Goal: Navigation & Orientation: Find specific page/section

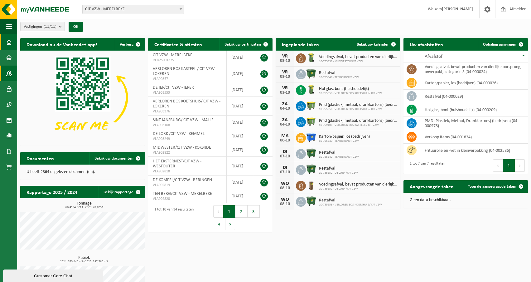
click at [9, 73] on span at bounding box center [9, 74] width 6 height 16
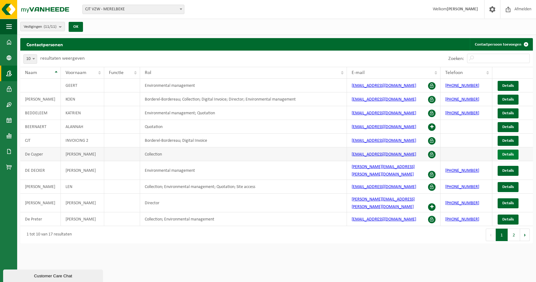
click at [512, 156] on span "Details" at bounding box center [508, 154] width 12 height 4
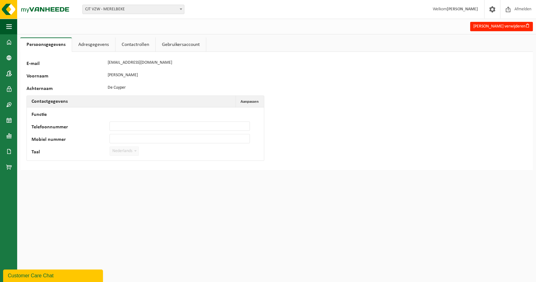
click at [95, 46] on link "Adresgegevens" at bounding box center [93, 44] width 43 height 14
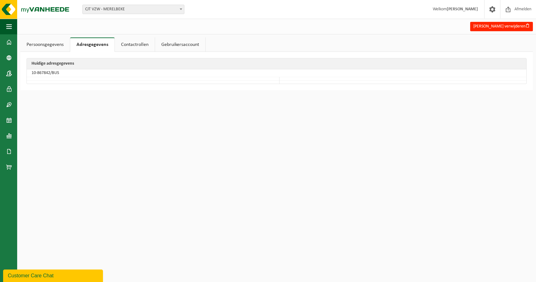
click at [136, 45] on link "Contactrollen" at bounding box center [135, 44] width 40 height 14
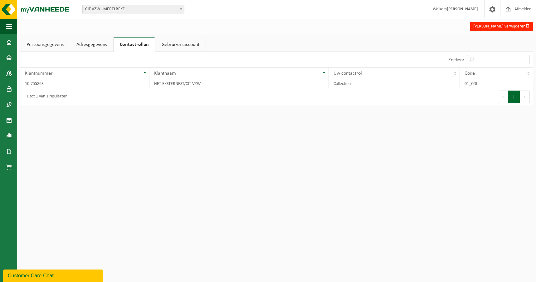
click at [175, 43] on link "Gebruikersaccount" at bounding box center [180, 44] width 50 height 14
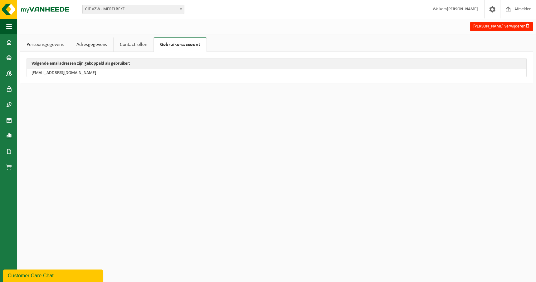
click at [59, 45] on link "Persoonsgegevens" at bounding box center [45, 44] width 50 height 14
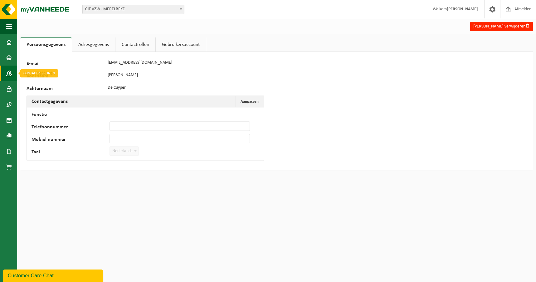
click at [8, 72] on span at bounding box center [9, 74] width 6 height 16
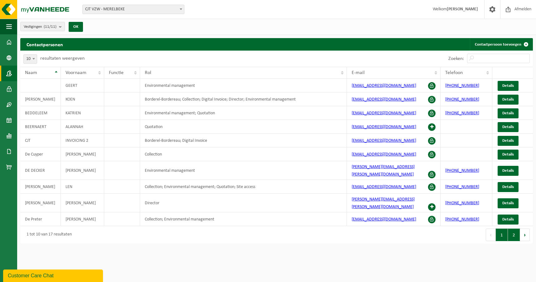
click at [512, 228] on button "2" at bounding box center [514, 234] width 12 height 12
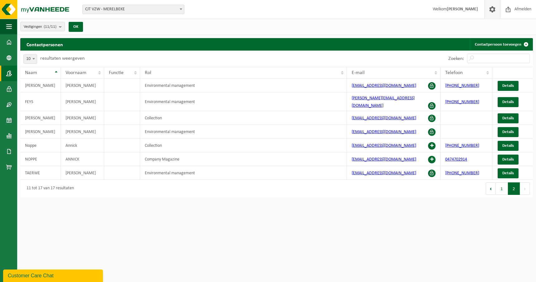
click at [489, 11] on span at bounding box center [492, 9] width 9 height 18
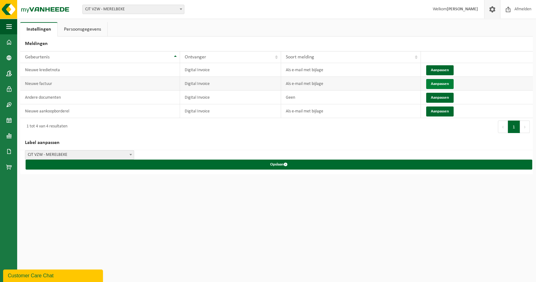
click at [436, 85] on button "Aanpassen" at bounding box center [439, 84] width 27 height 10
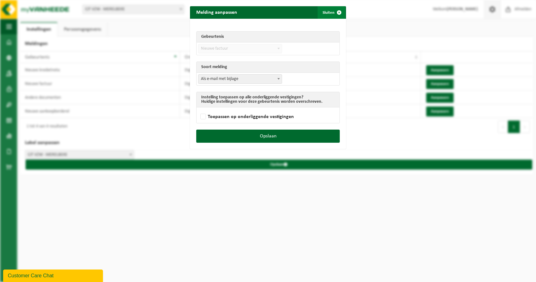
click at [330, 14] on button "Sluiten" at bounding box center [332, 12] width 28 height 12
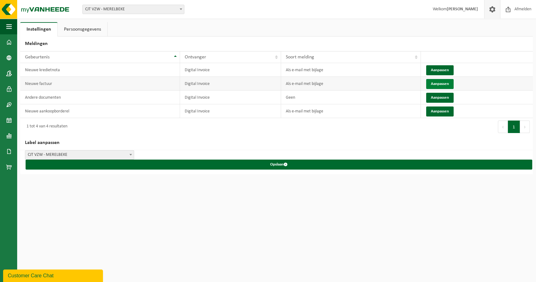
click at [437, 84] on button "Aanpassen" at bounding box center [439, 84] width 27 height 10
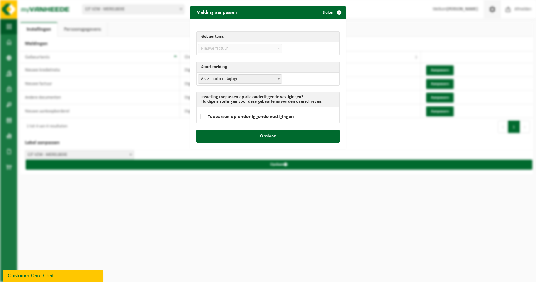
click at [275, 79] on span at bounding box center [278, 79] width 6 height 8
click at [323, 10] on button "Sluiten" at bounding box center [332, 12] width 28 height 12
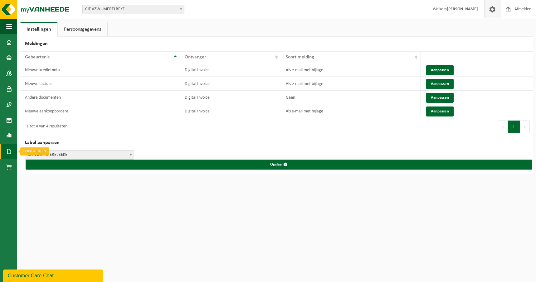
click at [9, 152] on span at bounding box center [9, 151] width 6 height 16
click at [54, 152] on link "Facturen" at bounding box center [43, 151] width 49 height 12
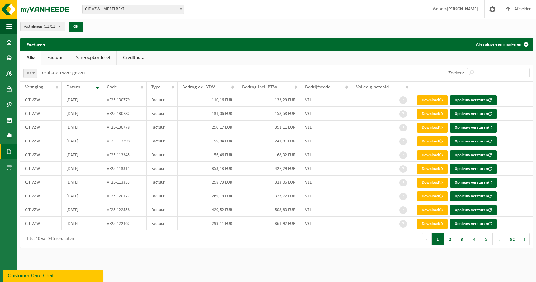
click at [54, 57] on link "Factuur" at bounding box center [55, 58] width 28 height 14
click at [91, 56] on link "Aankoopborderel" at bounding box center [93, 58] width 47 height 14
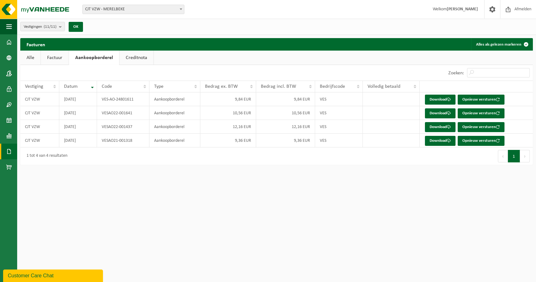
click at [135, 58] on link "Creditnota" at bounding box center [136, 58] width 34 height 14
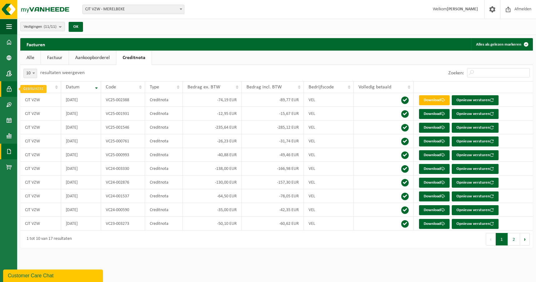
click at [8, 89] on span at bounding box center [9, 89] width 6 height 16
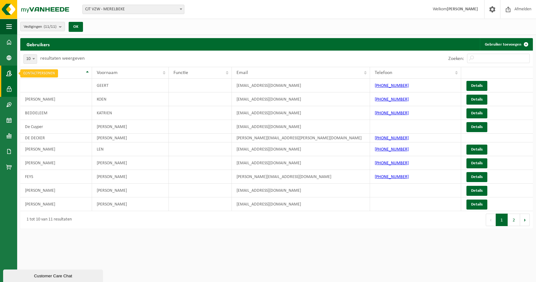
click at [10, 75] on span at bounding box center [9, 74] width 6 height 16
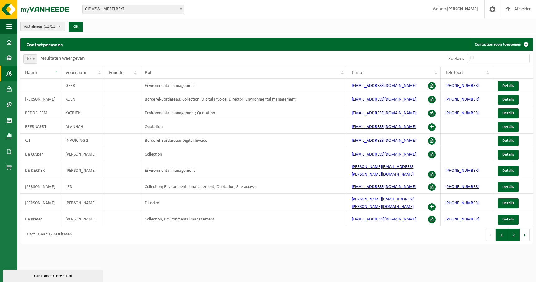
click at [515, 228] on button "2" at bounding box center [514, 234] width 12 height 12
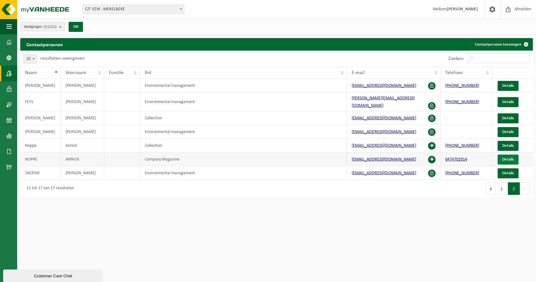
click at [510, 157] on span "Details" at bounding box center [508, 159] width 12 height 4
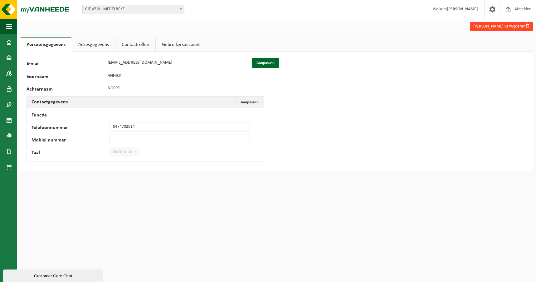
click at [497, 24] on button "[PERSON_NAME] verwijderen" at bounding box center [501, 26] width 63 height 9
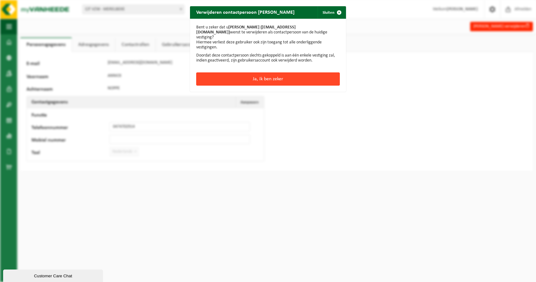
click at [263, 72] on button "Ja, ik ben zeker" at bounding box center [267, 78] width 143 height 13
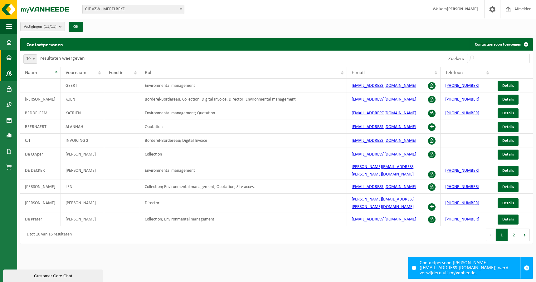
click at [8, 57] on span at bounding box center [9, 58] width 6 height 16
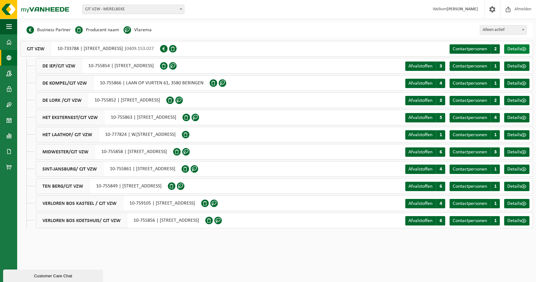
click at [511, 46] on span "Details" at bounding box center [514, 48] width 14 height 5
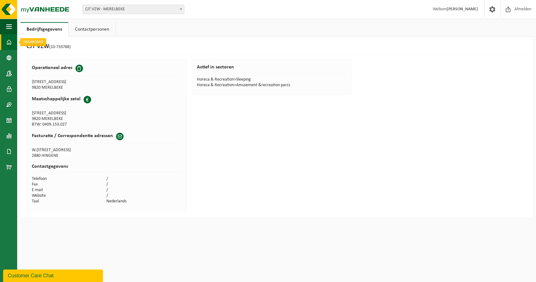
click at [9, 41] on span at bounding box center [9, 42] width 6 height 16
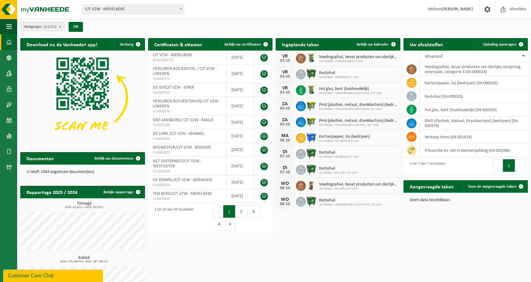
click at [181, 8] on b at bounding box center [181, 9] width 2 height 2
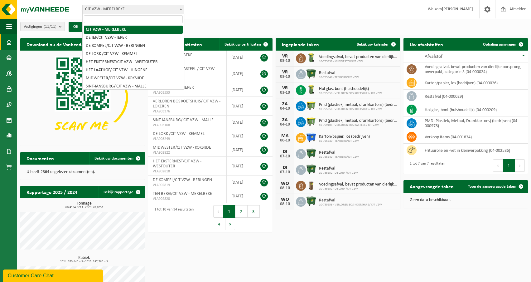
click at [181, 8] on b at bounding box center [181, 9] width 2 height 2
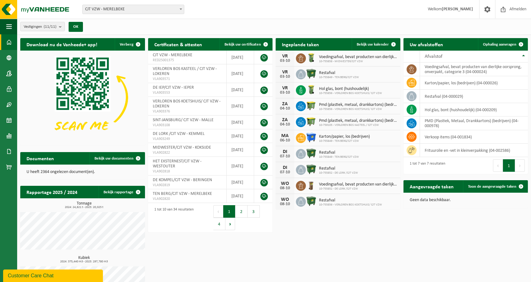
click at [451, 8] on strong "[PERSON_NAME]" at bounding box center [457, 9] width 31 height 5
click at [492, 13] on link at bounding box center [487, 9] width 16 height 18
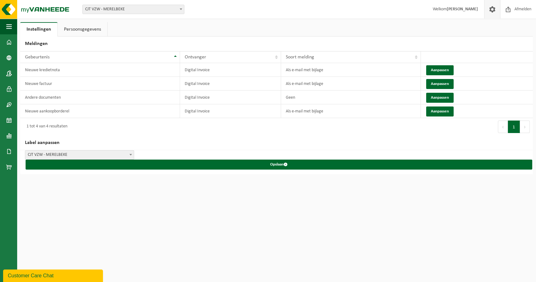
click at [128, 153] on span at bounding box center [131, 154] width 6 height 8
click at [447, 71] on button "Aanpassen" at bounding box center [439, 70] width 27 height 10
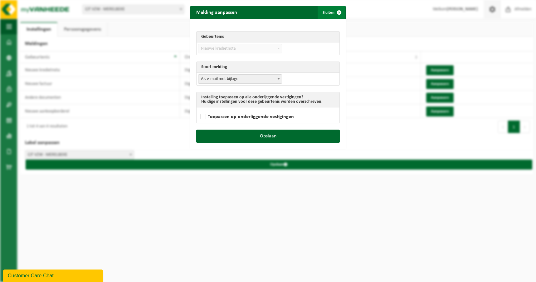
click at [333, 10] on span "submit" at bounding box center [339, 12] width 12 height 12
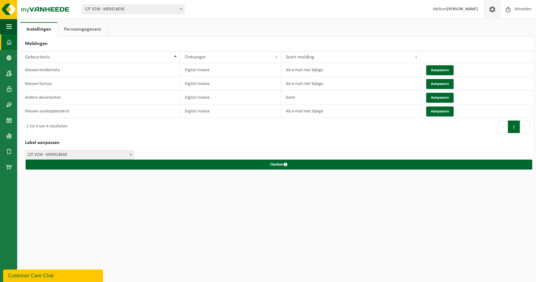
click at [7, 41] on span at bounding box center [9, 42] width 6 height 16
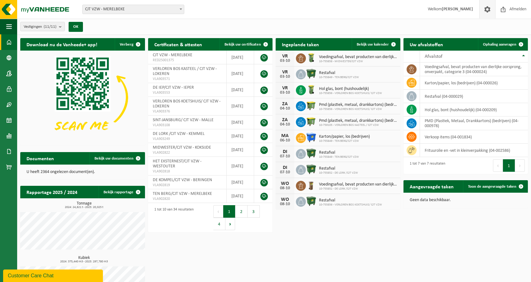
click at [488, 13] on span at bounding box center [487, 9] width 9 height 18
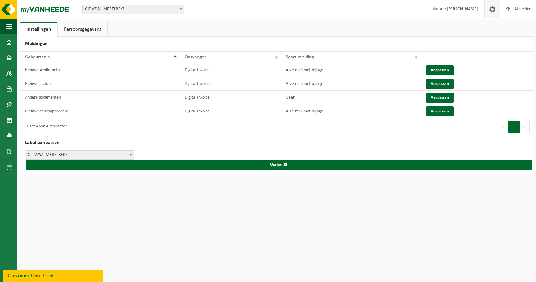
click at [85, 31] on link "Persoonsgegevens" at bounding box center [83, 29] width 50 height 14
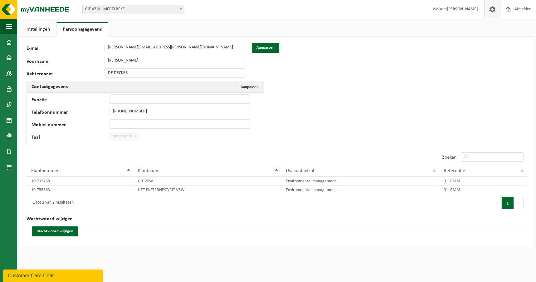
click at [40, 28] on link "Instellingen" at bounding box center [38, 29] width 36 height 14
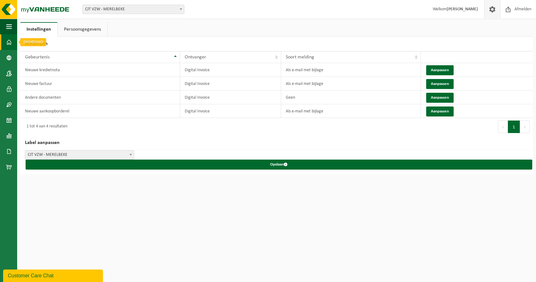
click at [11, 41] on span at bounding box center [9, 42] width 6 height 16
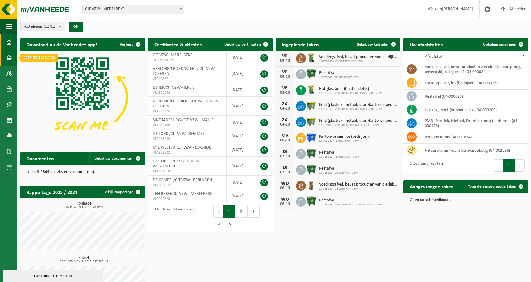
click at [8, 56] on span at bounding box center [9, 58] width 6 height 16
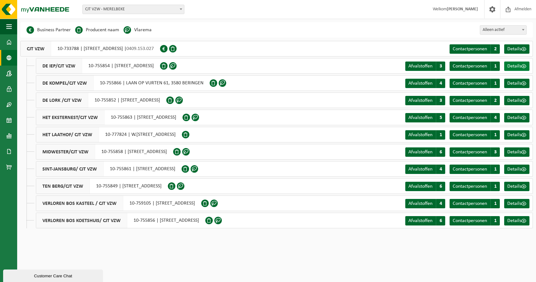
click at [511, 65] on span "Details" at bounding box center [514, 66] width 14 height 5
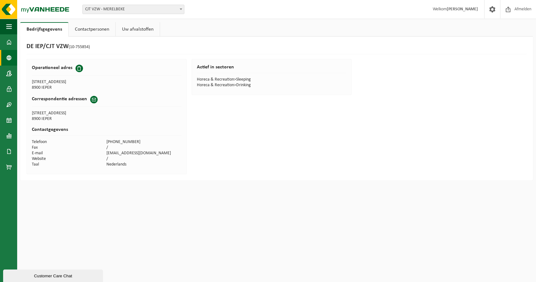
click at [12, 59] on span at bounding box center [9, 58] width 6 height 16
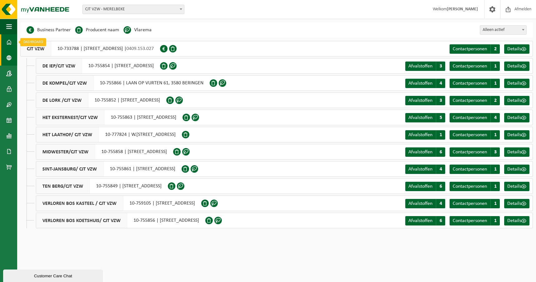
click at [10, 41] on span at bounding box center [9, 42] width 6 height 16
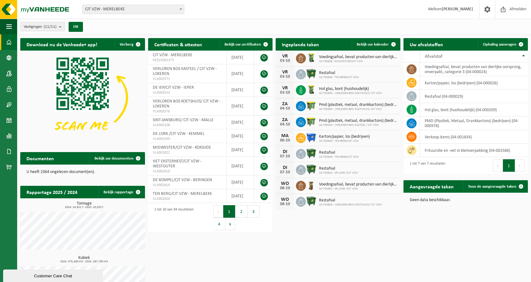
scroll to position [28, 0]
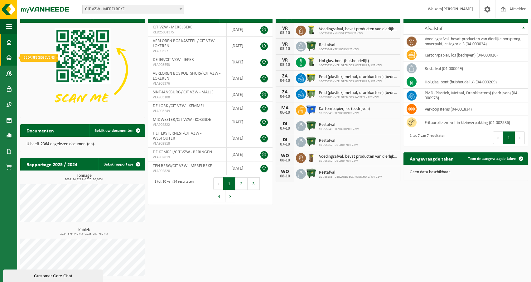
click at [5, 56] on link "Bedrijfsgegevens" at bounding box center [8, 58] width 17 height 16
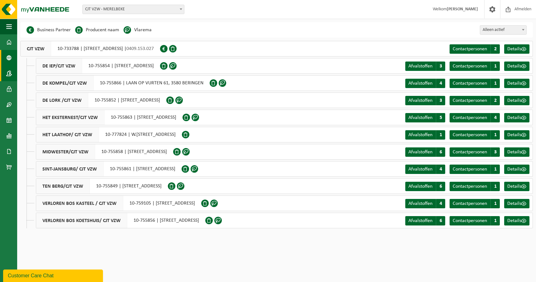
click at [7, 72] on span at bounding box center [9, 74] width 6 height 16
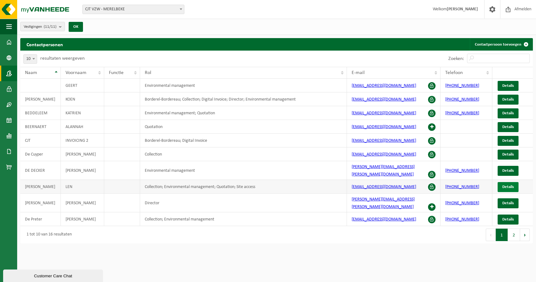
click at [507, 185] on span "Details" at bounding box center [508, 187] width 12 height 4
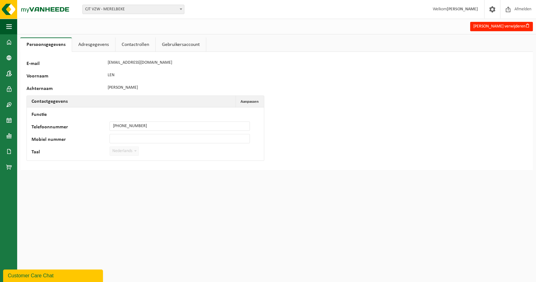
click at [93, 41] on link "Adresgegevens" at bounding box center [93, 44] width 43 height 14
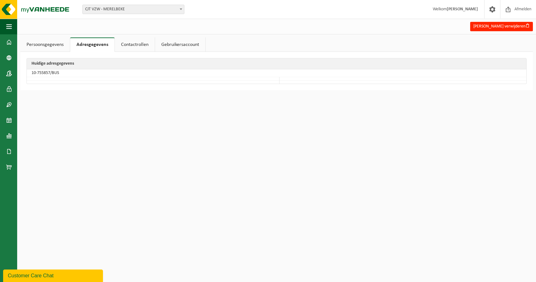
click at [128, 46] on link "Contactrollen" at bounding box center [135, 44] width 40 height 14
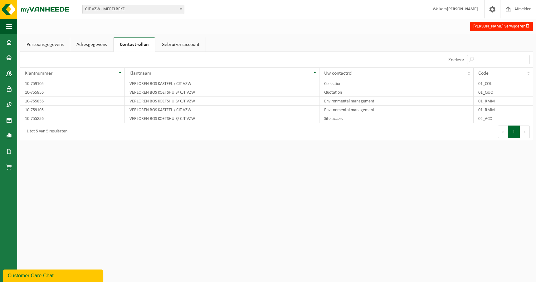
click at [170, 44] on link "Gebruikersaccount" at bounding box center [180, 44] width 50 height 14
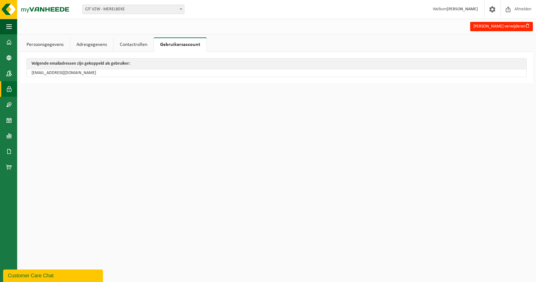
click at [10, 87] on span at bounding box center [9, 89] width 6 height 16
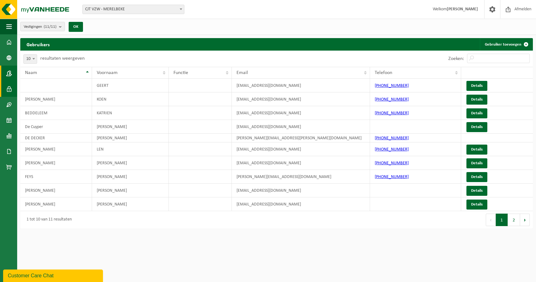
click at [10, 72] on span at bounding box center [9, 74] width 6 height 16
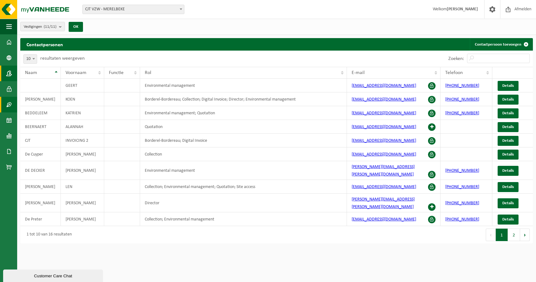
click at [9, 108] on span at bounding box center [9, 105] width 6 height 16
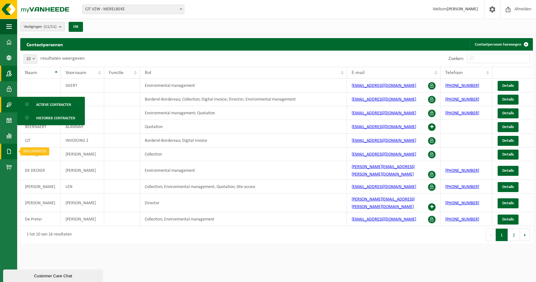
click at [9, 149] on span at bounding box center [9, 151] width 6 height 16
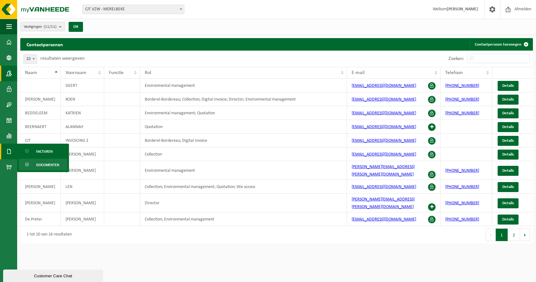
click at [44, 162] on span "Documenten" at bounding box center [47, 165] width 23 height 12
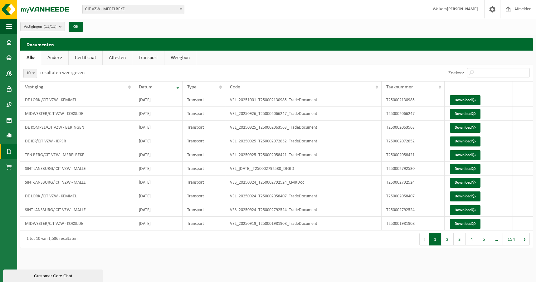
click at [9, 150] on span at bounding box center [9, 151] width 6 height 16
click at [38, 151] on span "Facturen" at bounding box center [44, 151] width 17 height 12
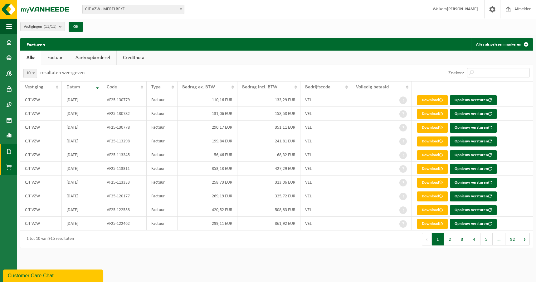
click at [9, 167] on span at bounding box center [9, 167] width 6 height 16
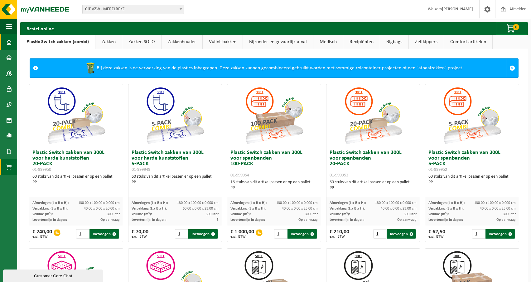
click at [10, 41] on span at bounding box center [9, 42] width 6 height 16
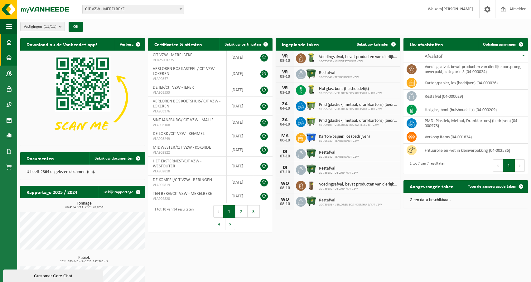
click at [10, 56] on span at bounding box center [9, 58] width 6 height 16
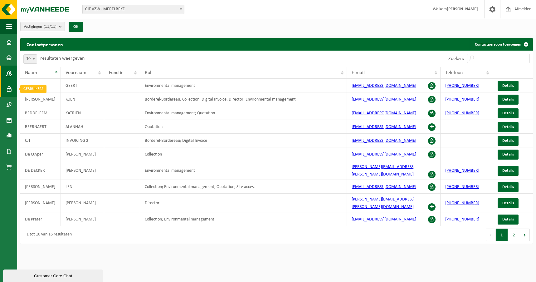
click at [11, 90] on span at bounding box center [9, 89] width 6 height 16
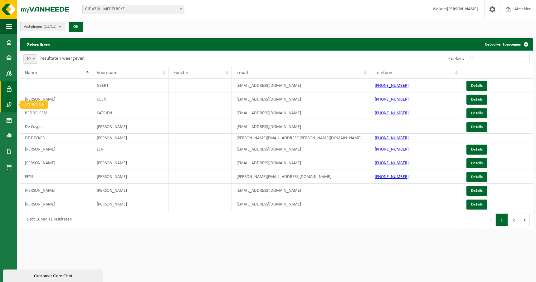
click at [12, 105] on link "Contracten" at bounding box center [8, 105] width 17 height 16
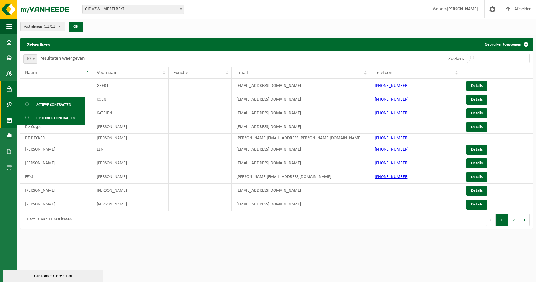
click at [9, 119] on span at bounding box center [9, 120] width 6 height 16
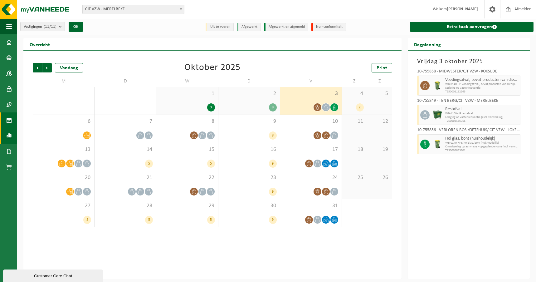
click at [10, 138] on span at bounding box center [9, 136] width 6 height 16
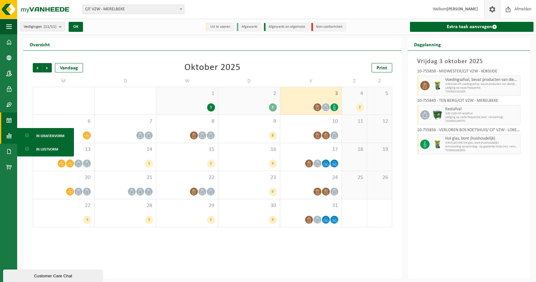
click at [489, 10] on span at bounding box center [492, 9] width 9 height 18
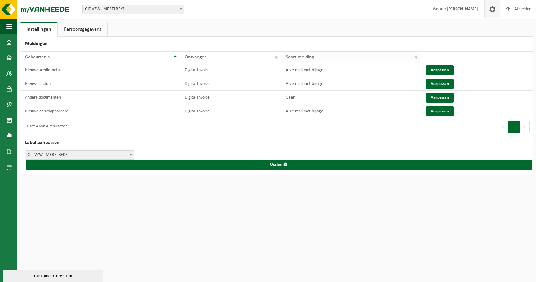
click at [418, 56] on th "Soort melding" at bounding box center [351, 57] width 140 height 12
click at [445, 82] on button "Aanpassen" at bounding box center [439, 84] width 27 height 10
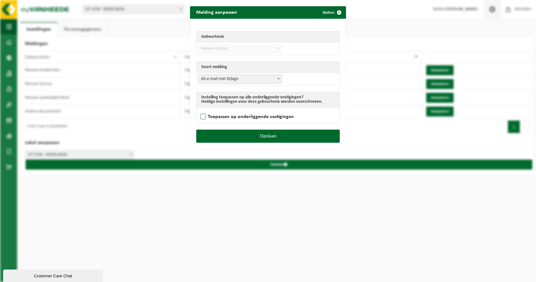
click at [200, 115] on label "Toepassen op onderliggende vestigingen" at bounding box center [246, 116] width 95 height 9
click at [200, 109] on input "Toepassen op onderliggende vestigingen" at bounding box center [276, 109] width 156 height 0
click at [200, 115] on label "Toepassen op onderliggende vestigingen" at bounding box center [246, 116] width 95 height 9
click at [200, 109] on input "Toepassen op onderliggende vestigingen" at bounding box center [276, 109] width 156 height 0
checkbox input "false"
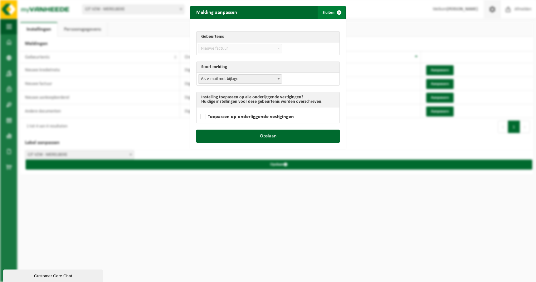
click at [325, 15] on button "Sluiten" at bounding box center [332, 12] width 28 height 12
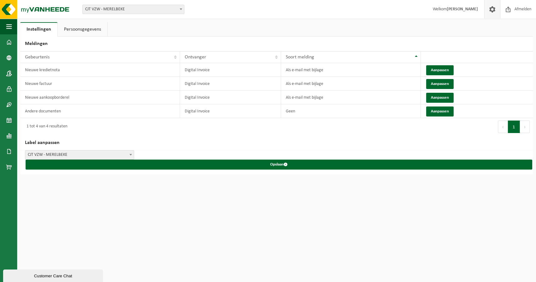
click at [81, 31] on link "Persoonsgegevens" at bounding box center [83, 29] width 50 height 14
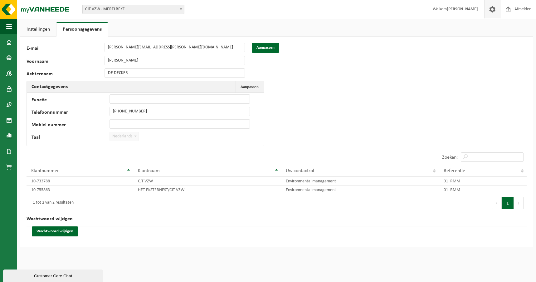
click at [38, 31] on link "Instellingen" at bounding box center [38, 29] width 36 height 14
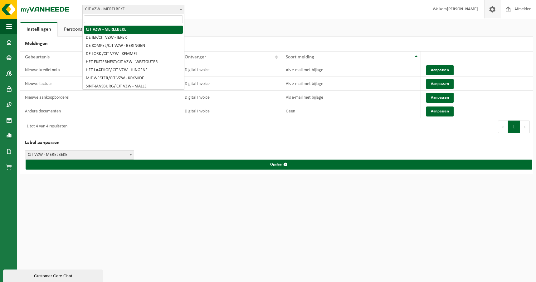
click at [181, 11] on span at bounding box center [181, 9] width 6 height 8
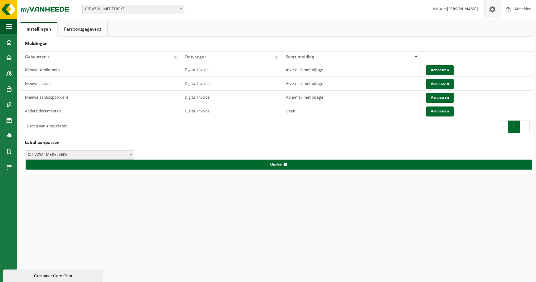
click at [491, 11] on span at bounding box center [492, 9] width 9 height 18
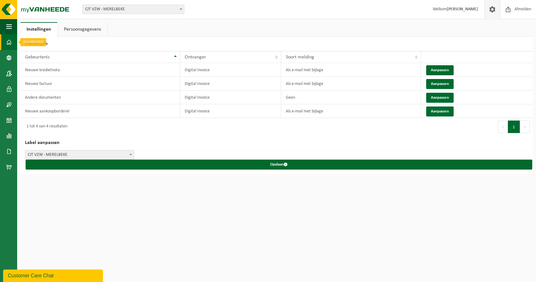
click at [7, 41] on span at bounding box center [9, 42] width 6 height 16
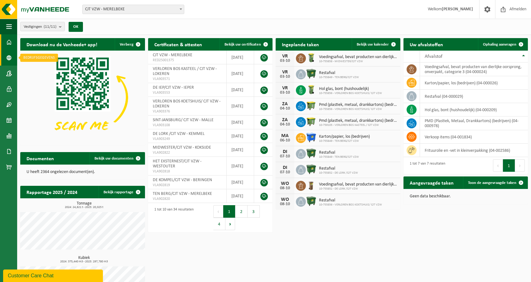
click at [12, 58] on link "Bedrijfsgegevens" at bounding box center [8, 58] width 17 height 16
